Goal: Task Accomplishment & Management: Manage account settings

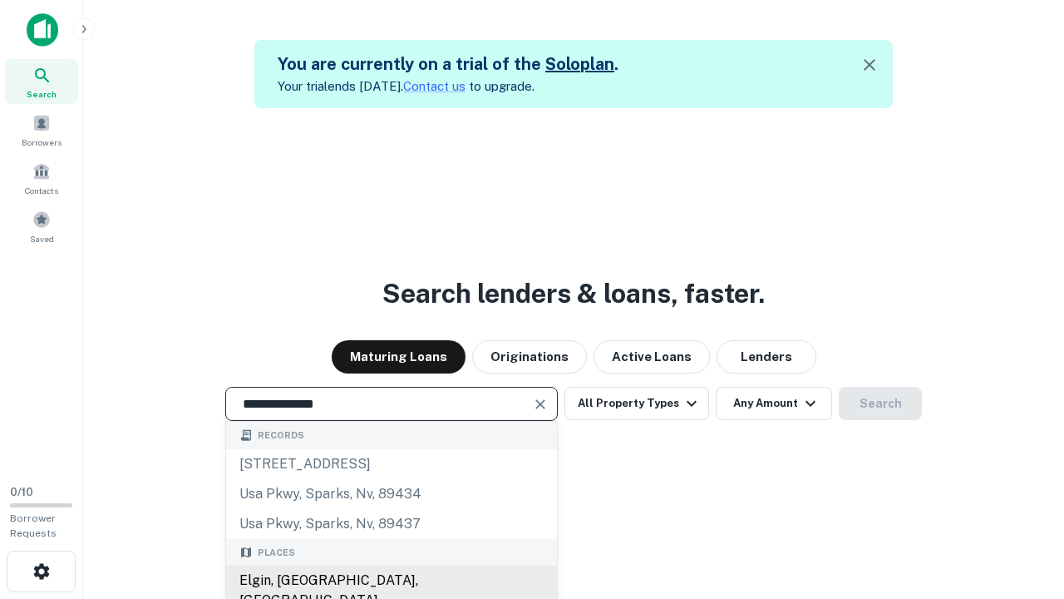
click at [391, 580] on div "Elgin, [GEOGRAPHIC_DATA], [GEOGRAPHIC_DATA]" at bounding box center [391, 590] width 331 height 50
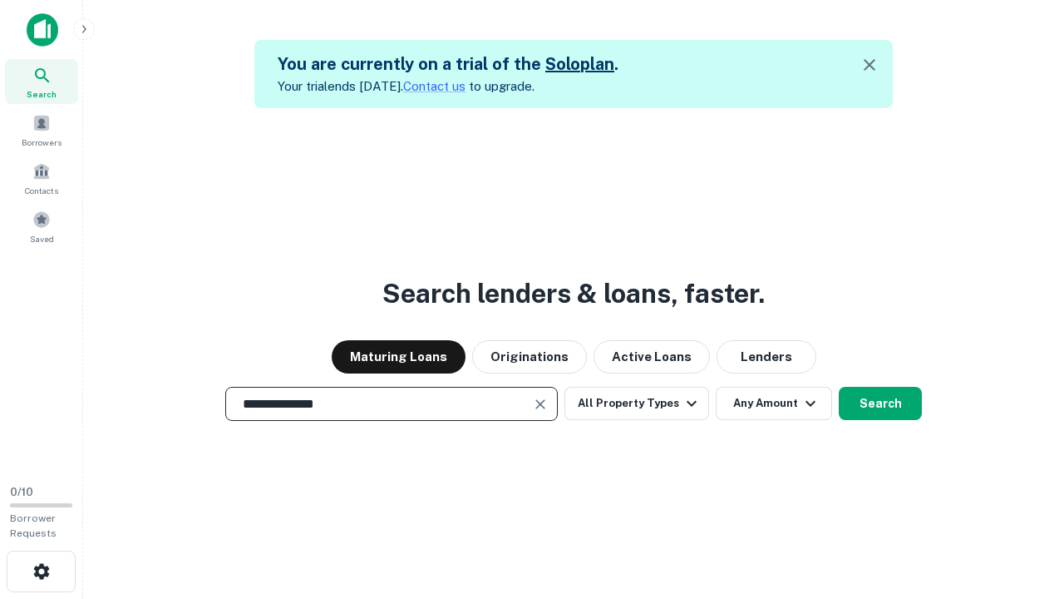
scroll to position [27, 0]
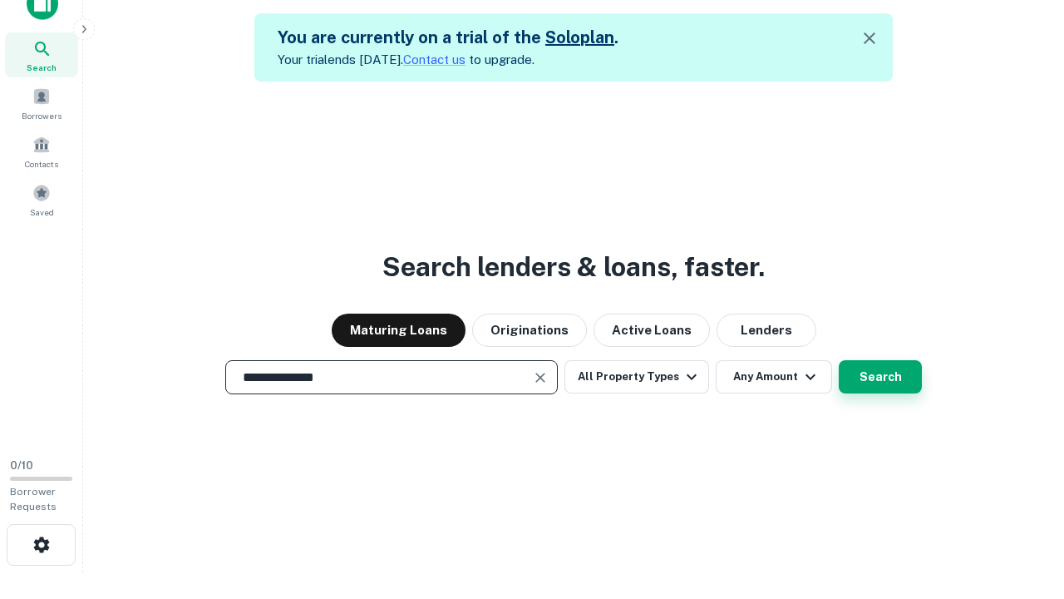
type input "**********"
click at [839, 360] on button "Search" at bounding box center [880, 376] width 83 height 33
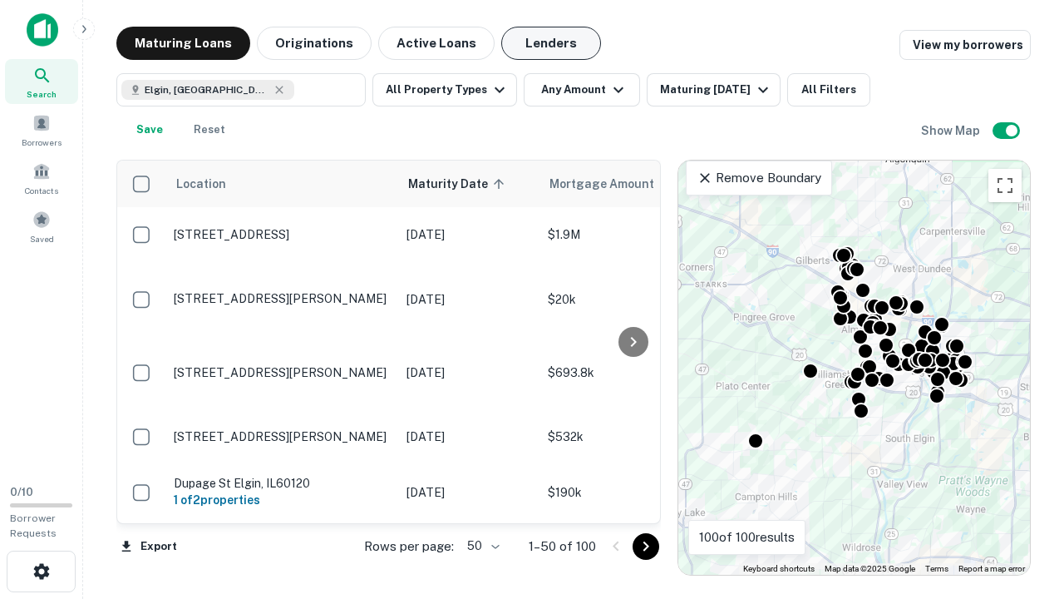
click at [551, 43] on button "Lenders" at bounding box center [551, 43] width 100 height 33
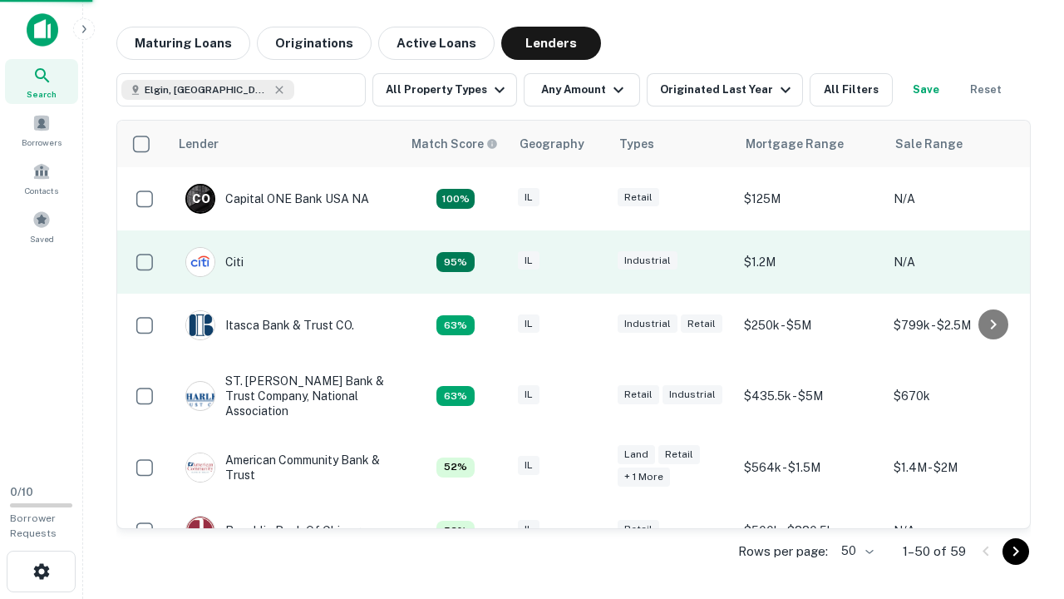
click at [590, 262] on div "IL" at bounding box center [559, 262] width 83 height 22
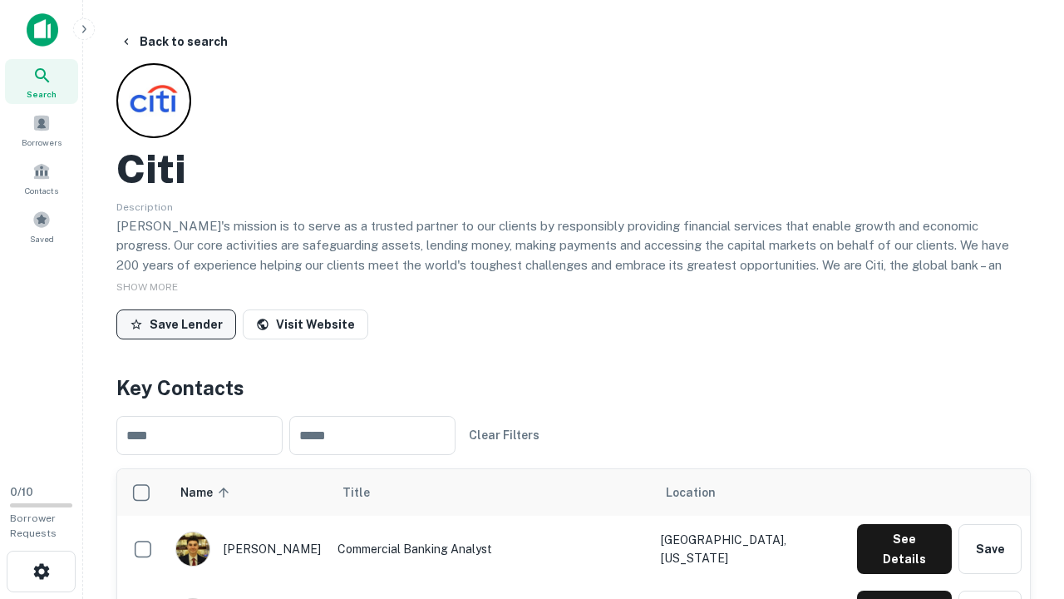
click at [176, 323] on button "Save Lender" at bounding box center [176, 324] width 120 height 30
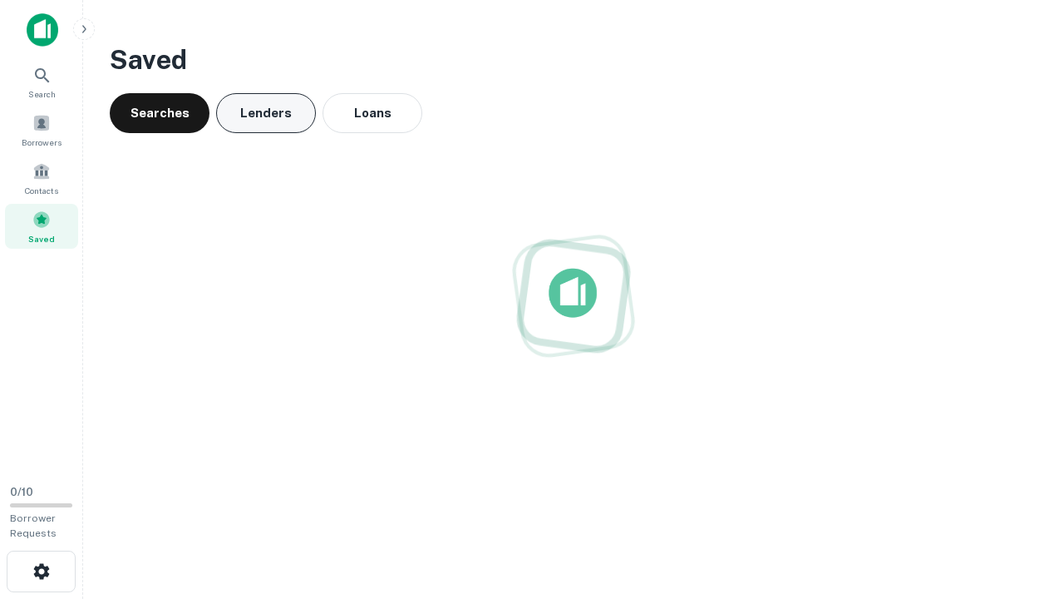
click at [266, 113] on button "Lenders" at bounding box center [266, 113] width 100 height 40
